Goal: Task Accomplishment & Management: Complete application form

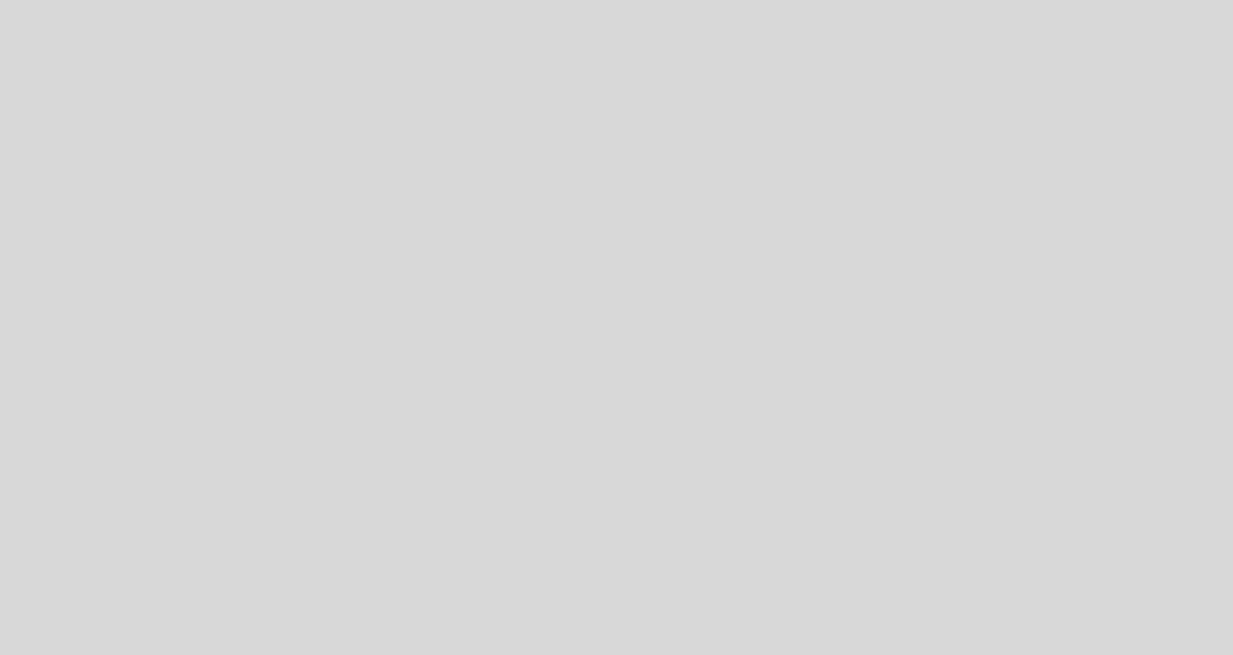
select select "es"
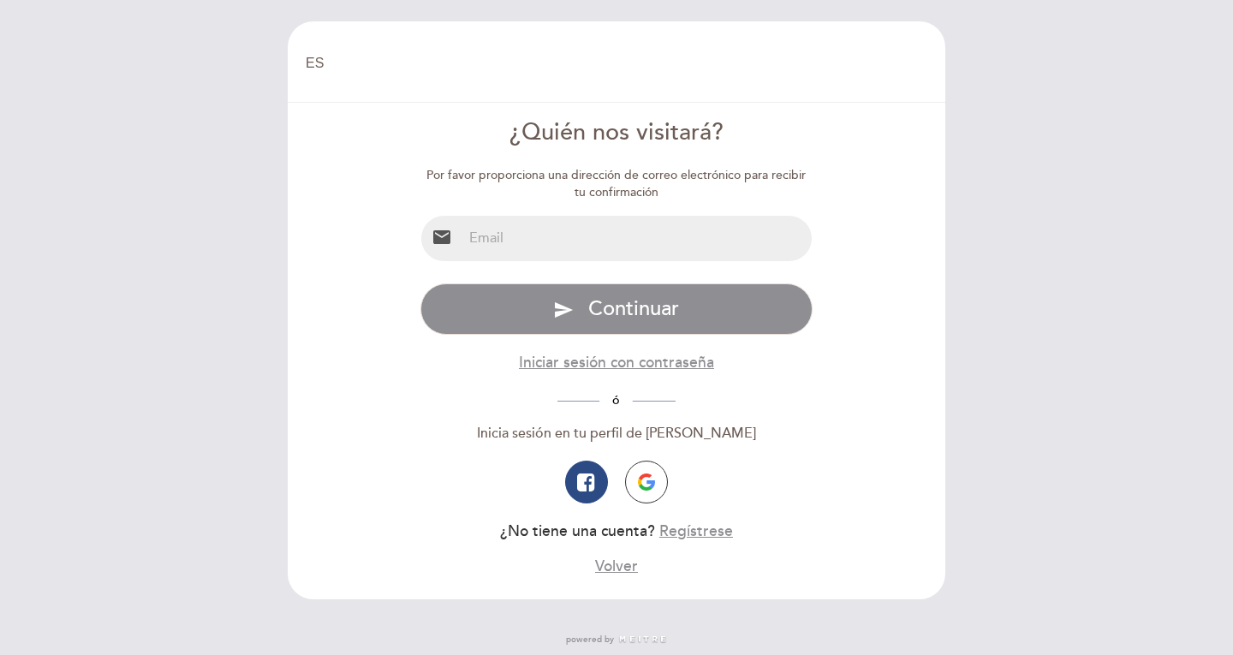
click at [652, 230] on input "email" at bounding box center [637, 238] width 350 height 45
type input "[EMAIL_ADDRESS][DOMAIN_NAME]"
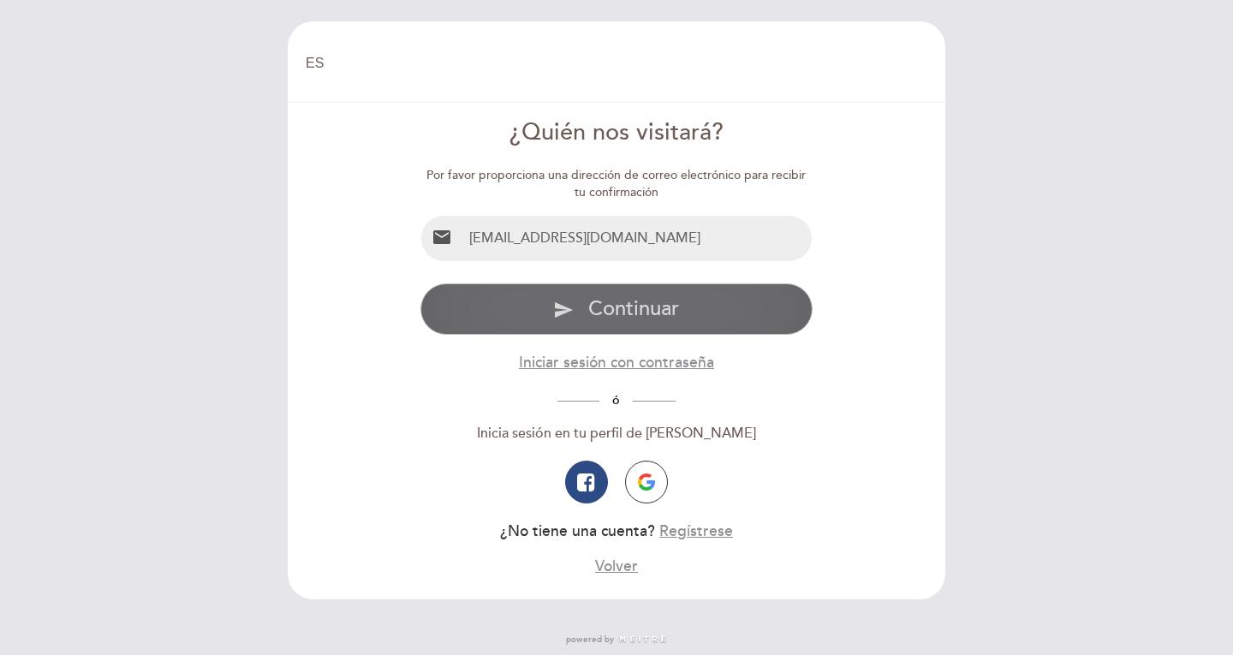
click at [594, 318] on span "Continuar" at bounding box center [633, 308] width 91 height 25
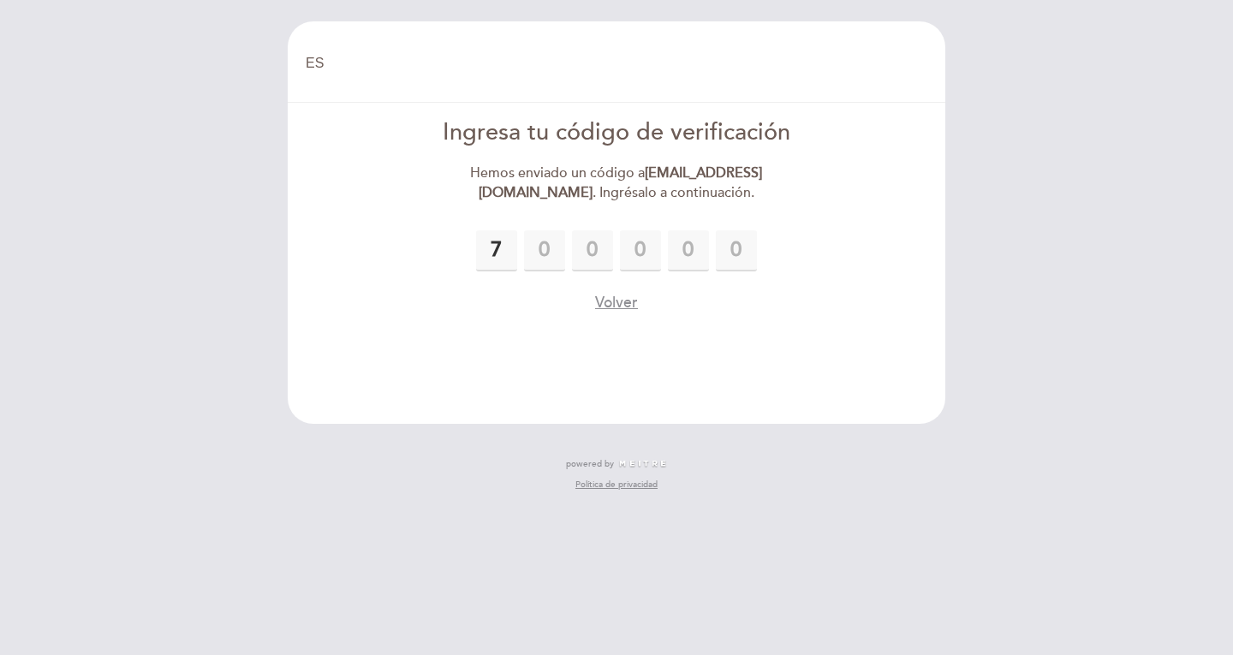
type input "7"
type input "3"
type input "2"
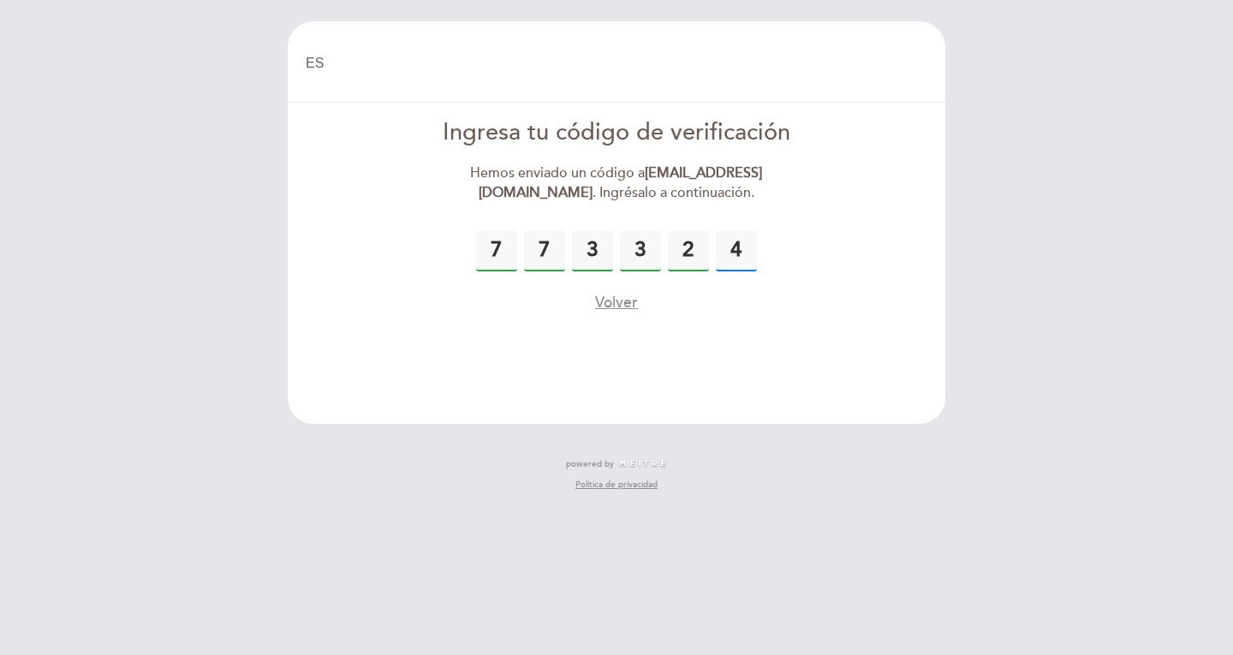
type input "4"
